Goal: Check status

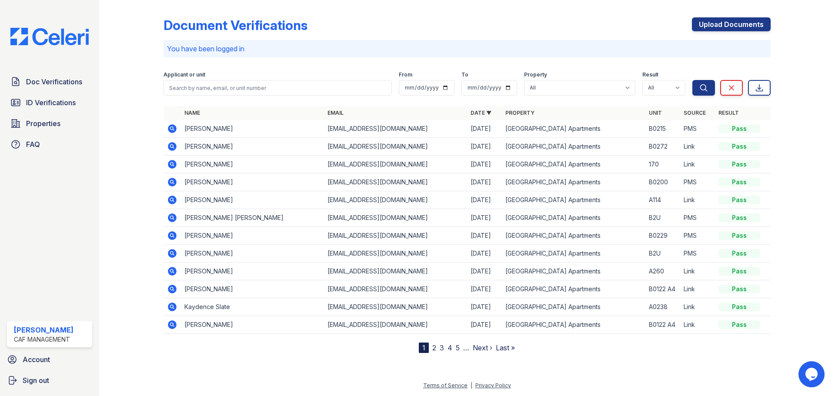
click at [171, 129] on icon at bounding box center [172, 129] width 10 height 10
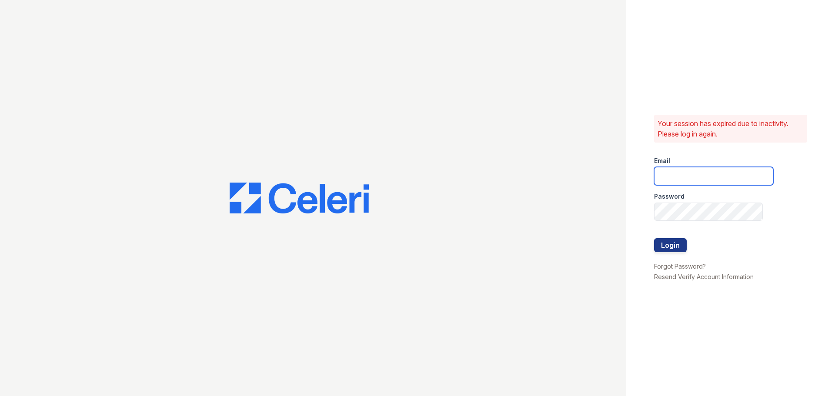
click at [689, 174] on input "email" at bounding box center [713, 176] width 119 height 18
type input "pennstation1@cafmanagement.com"
click at [661, 245] on button "Login" at bounding box center [670, 245] width 33 height 14
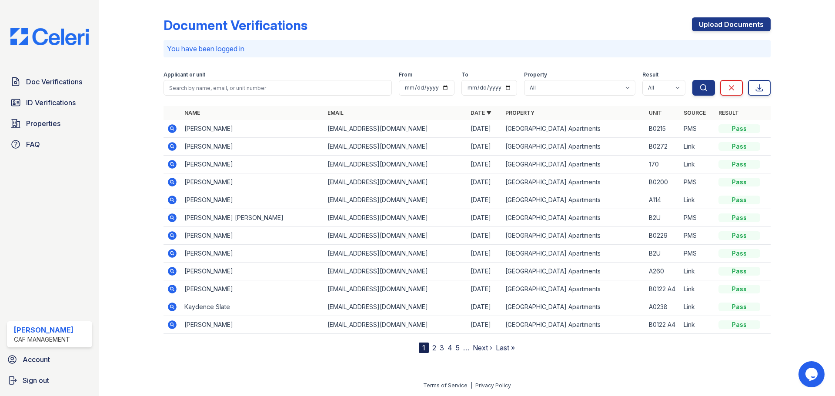
click at [171, 129] on icon at bounding box center [172, 128] width 2 height 2
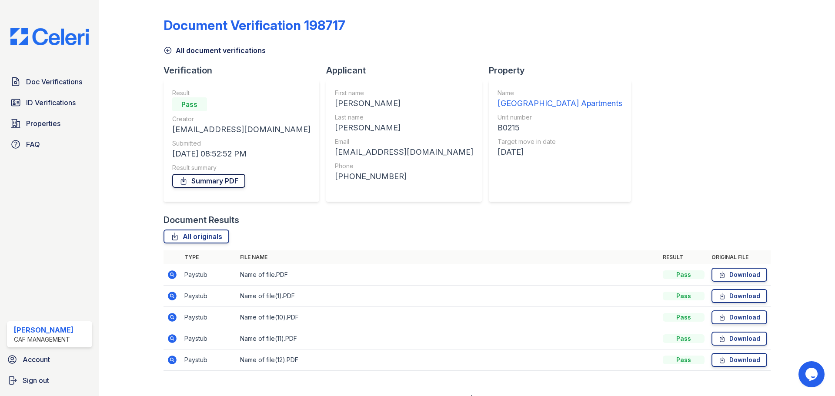
click at [224, 183] on link "Summary PDF" at bounding box center [208, 181] width 73 height 14
click at [61, 103] on span "ID Verifications" at bounding box center [51, 102] width 50 height 10
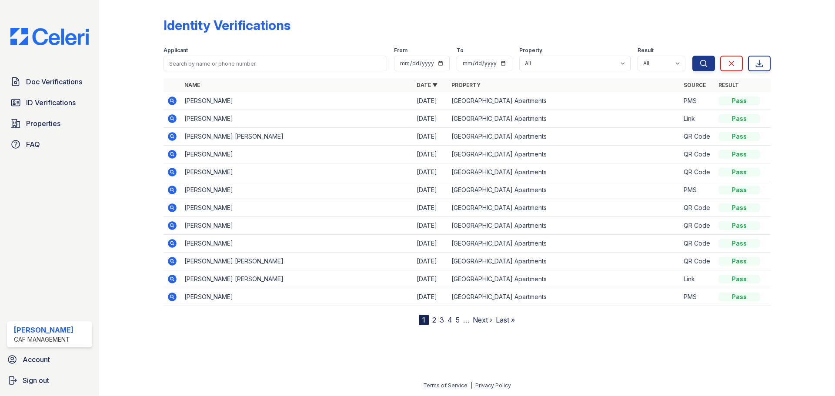
click at [171, 102] on icon at bounding box center [172, 101] width 10 height 10
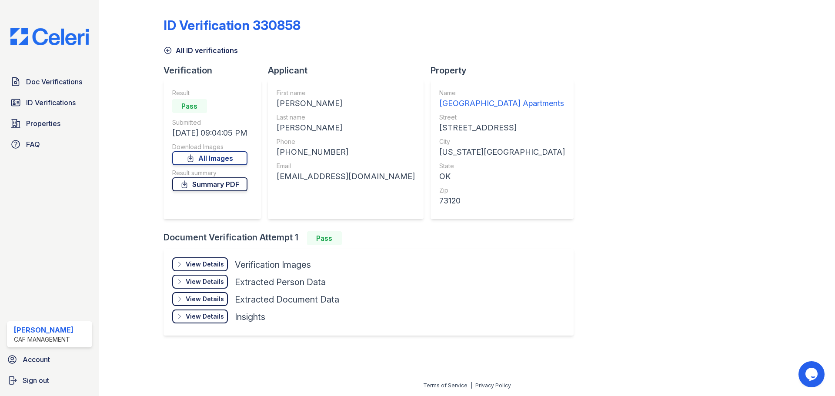
click at [235, 184] on link "Summary PDF" at bounding box center [209, 185] width 75 height 14
